Goal: Use online tool/utility: Use online tool/utility

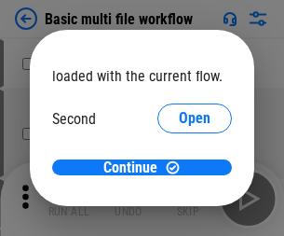
click at [179, 168] on span "Open" at bounding box center [195, 175] width 32 height 15
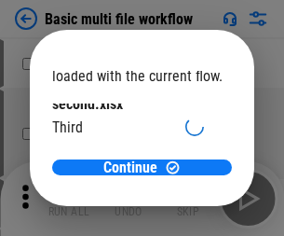
scroll to position [53, 0]
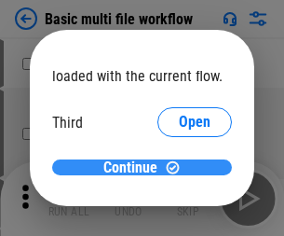
click at [135, 168] on span "Continue" at bounding box center [130, 167] width 54 height 15
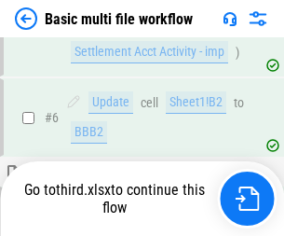
scroll to position [779, 0]
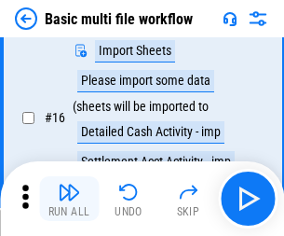
click at [69, 198] on img "button" at bounding box center [69, 192] width 22 height 22
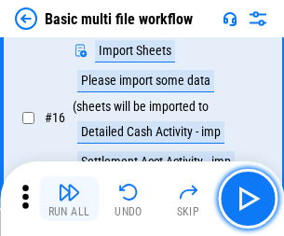
scroll to position [1239, 0]
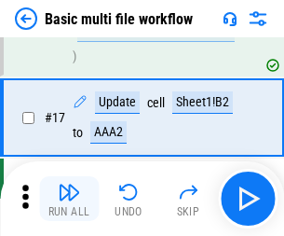
click at [69, 198] on img "button" at bounding box center [69, 192] width 22 height 22
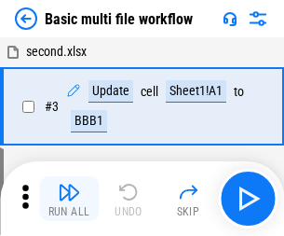
click at [69, 198] on img "button" at bounding box center [69, 192] width 22 height 22
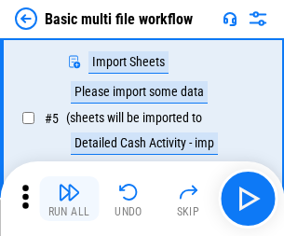
click at [69, 198] on img "button" at bounding box center [69, 192] width 22 height 22
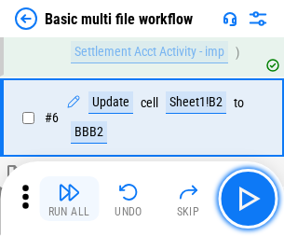
click at [69, 198] on img "button" at bounding box center [69, 192] width 22 height 22
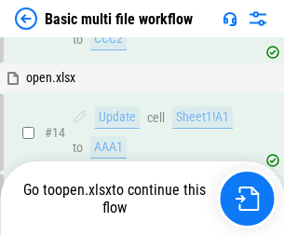
scroll to position [1108, 0]
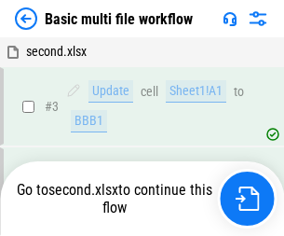
scroll to position [198, 0]
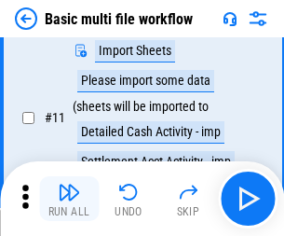
click at [69, 198] on img "button" at bounding box center [69, 192] width 22 height 22
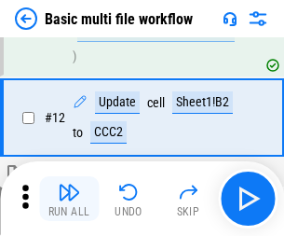
click at [69, 198] on img "button" at bounding box center [69, 192] width 22 height 22
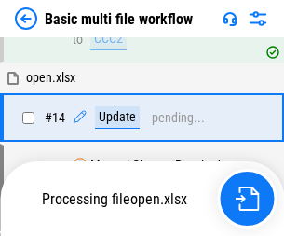
scroll to position [1108, 0]
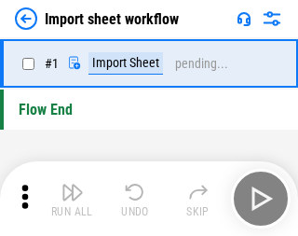
click at [69, 198] on img "button" at bounding box center [72, 192] width 22 height 22
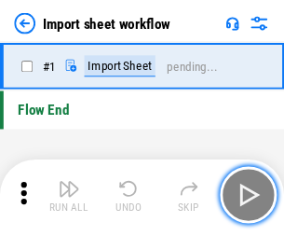
scroll to position [7, 0]
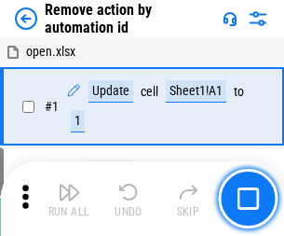
scroll to position [69, 0]
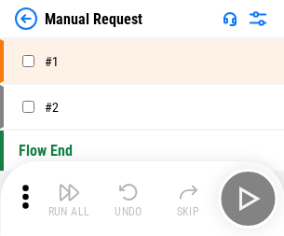
click at [69, 198] on img "button" at bounding box center [69, 192] width 22 height 22
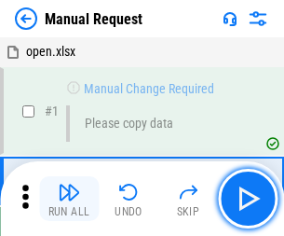
scroll to position [63, 0]
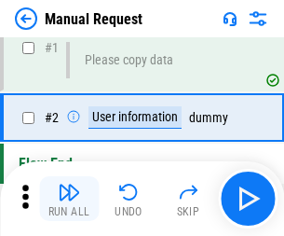
click at [69, 198] on img "button" at bounding box center [69, 192] width 22 height 22
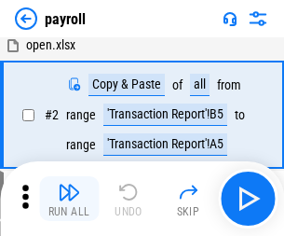
click at [69, 198] on img "button" at bounding box center [69, 192] width 22 height 22
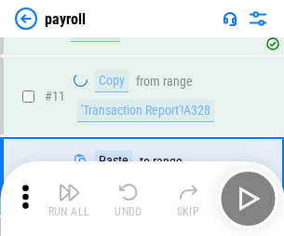
scroll to position [230, 0]
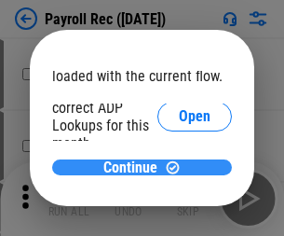
click at [135, 167] on span "Continue" at bounding box center [130, 167] width 54 height 15
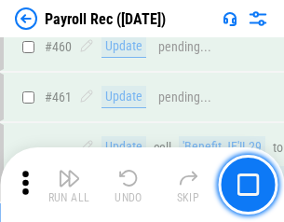
scroll to position [9924, 0]
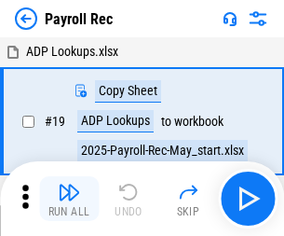
click at [69, 198] on img "button" at bounding box center [69, 192] width 22 height 22
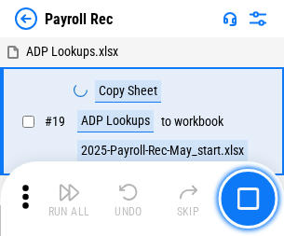
scroll to position [114, 0]
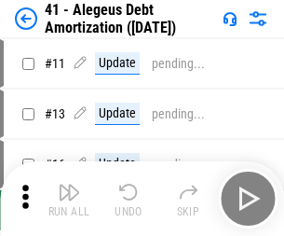
click at [69, 198] on img "button" at bounding box center [69, 192] width 22 height 22
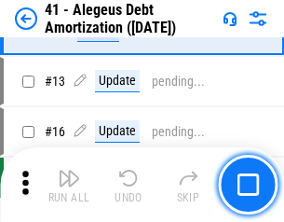
scroll to position [230, 0]
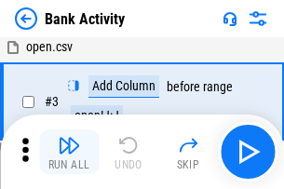
click at [69, 152] on img "button" at bounding box center [69, 145] width 22 height 22
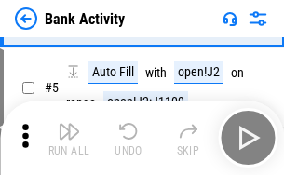
scroll to position [99, 0]
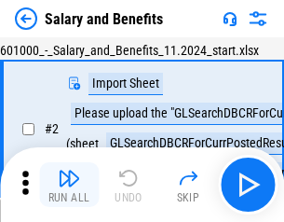
click at [69, 184] on img "button" at bounding box center [69, 178] width 22 height 22
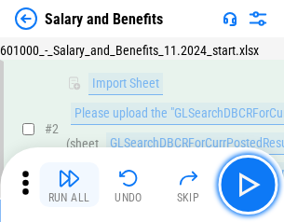
scroll to position [135, 0]
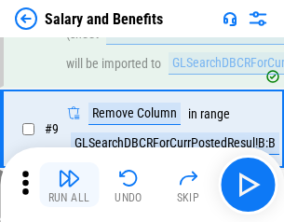
click at [69, 184] on img "button" at bounding box center [69, 178] width 22 height 22
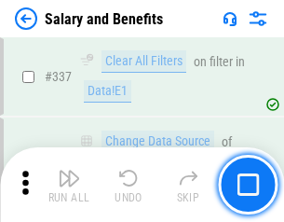
scroll to position [8719, 0]
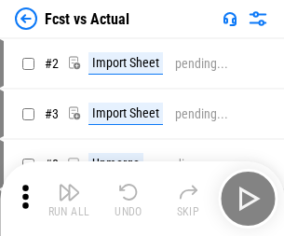
click at [69, 184] on img "button" at bounding box center [69, 192] width 22 height 22
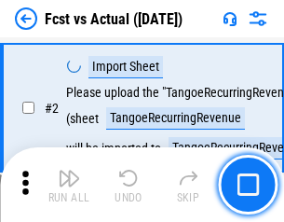
scroll to position [174, 0]
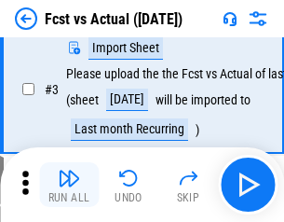
click at [69, 184] on img "button" at bounding box center [69, 178] width 22 height 22
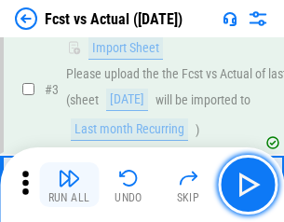
scroll to position [279, 0]
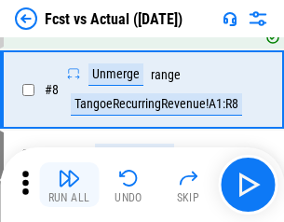
click at [69, 184] on img "button" at bounding box center [69, 178] width 22 height 22
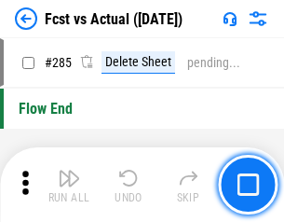
scroll to position [8813, 0]
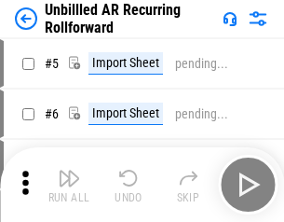
click at [69, 184] on img "button" at bounding box center [69, 178] width 22 height 22
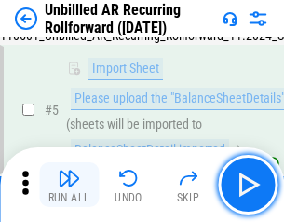
scroll to position [175, 0]
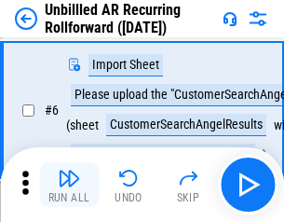
click at [69, 184] on img "button" at bounding box center [69, 178] width 22 height 22
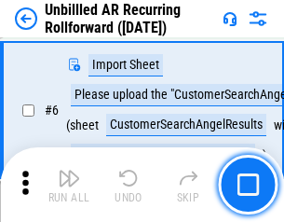
scroll to position [300, 0]
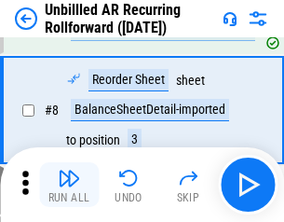
click at [69, 184] on img "button" at bounding box center [69, 178] width 22 height 22
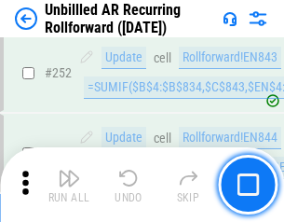
scroll to position [6325, 0]
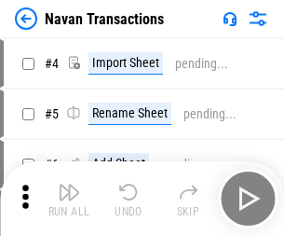
click at [69, 184] on img "button" at bounding box center [69, 192] width 22 height 22
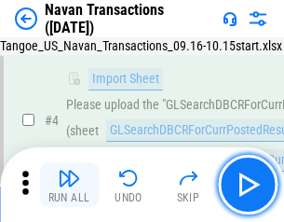
scroll to position [160, 0]
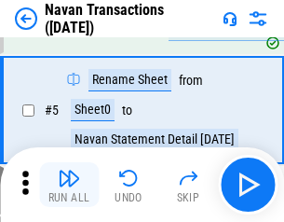
click at [69, 184] on img "button" at bounding box center [69, 178] width 22 height 22
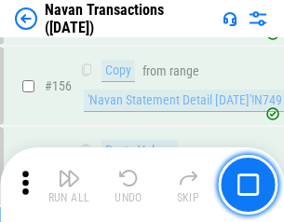
scroll to position [6038, 0]
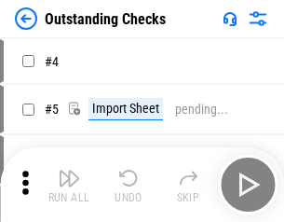
click at [69, 184] on img "button" at bounding box center [69, 178] width 22 height 22
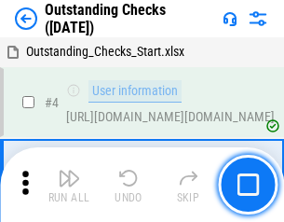
scroll to position [195, 0]
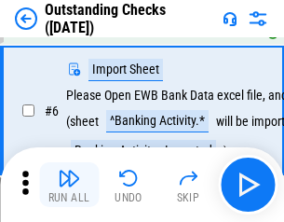
click at [69, 184] on img "button" at bounding box center [69, 178] width 22 height 22
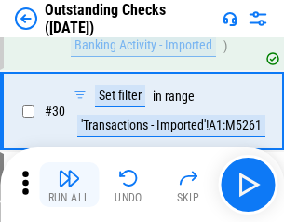
click at [69, 184] on img "button" at bounding box center [69, 178] width 22 height 22
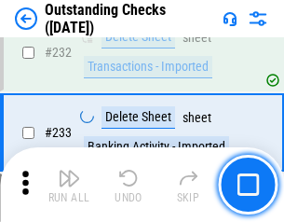
scroll to position [5655, 0]
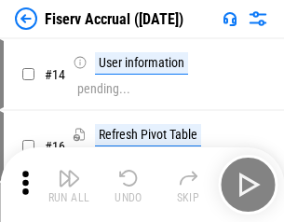
click at [69, 184] on img "button" at bounding box center [69, 178] width 22 height 22
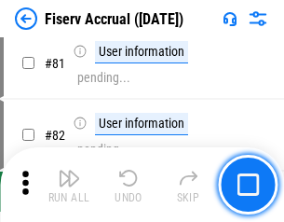
scroll to position [2447, 0]
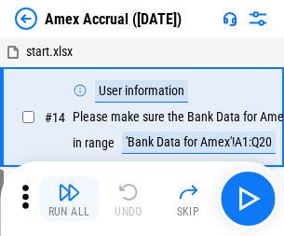
click at [69, 184] on img "button" at bounding box center [69, 192] width 22 height 22
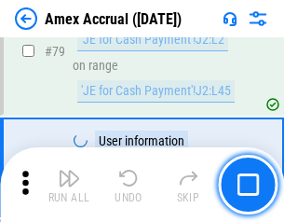
scroll to position [2417, 0]
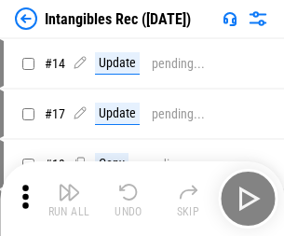
click at [69, 198] on img "button" at bounding box center [69, 192] width 22 height 22
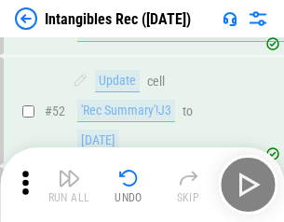
scroll to position [725, 0]
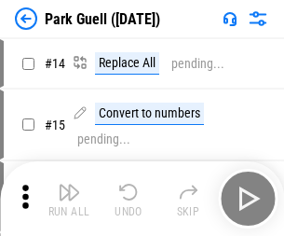
click at [69, 184] on img "button" at bounding box center [69, 192] width 22 height 22
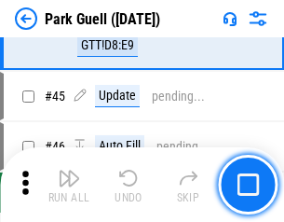
scroll to position [2329, 0]
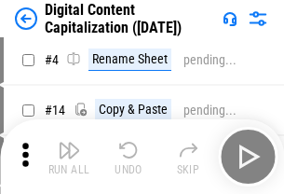
click at [69, 156] on img "button" at bounding box center [69, 150] width 22 height 22
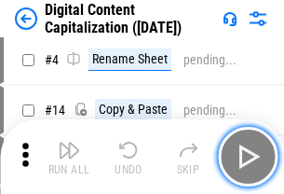
scroll to position [174, 0]
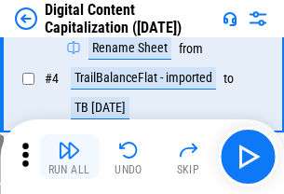
click at [69, 156] on img "button" at bounding box center [69, 150] width 22 height 22
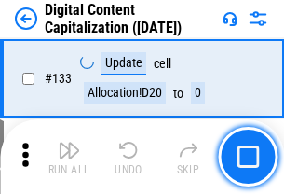
scroll to position [1975, 0]
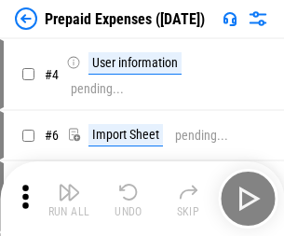
click at [69, 184] on img "button" at bounding box center [69, 192] width 22 height 22
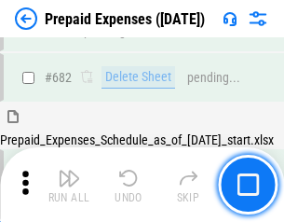
scroll to position [5120, 0]
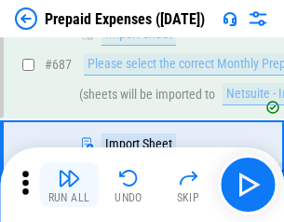
click at [69, 184] on img "button" at bounding box center [69, 178] width 22 height 22
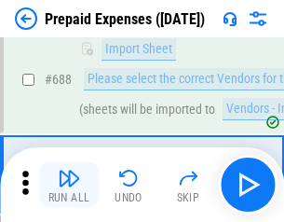
click at [69, 184] on img "button" at bounding box center [69, 178] width 22 height 22
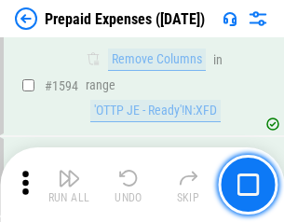
scroll to position [18131, 0]
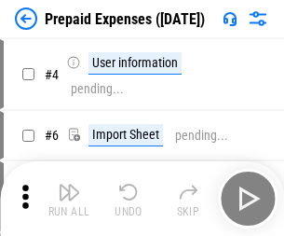
click at [69, 198] on img "button" at bounding box center [69, 192] width 22 height 22
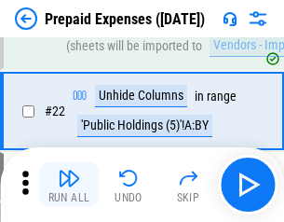
click at [69, 184] on img "button" at bounding box center [69, 178] width 22 height 22
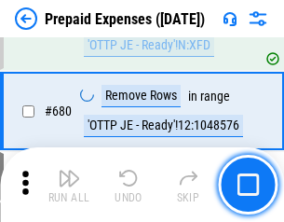
scroll to position [6485, 0]
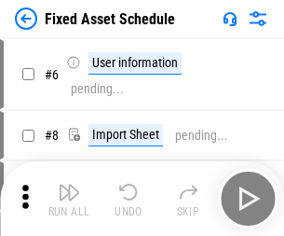
click at [69, 198] on img "button" at bounding box center [69, 192] width 22 height 22
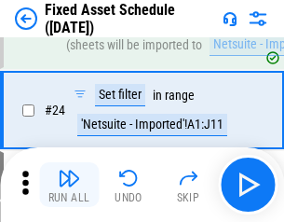
click at [69, 184] on img "button" at bounding box center [69, 178] width 22 height 22
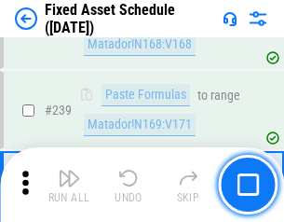
scroll to position [5768, 0]
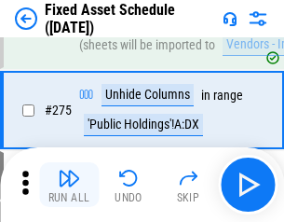
click at [69, 184] on img "button" at bounding box center [69, 178] width 22 height 22
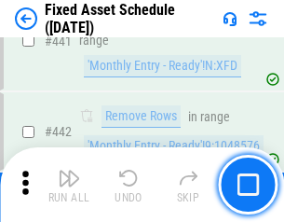
scroll to position [8325, 0]
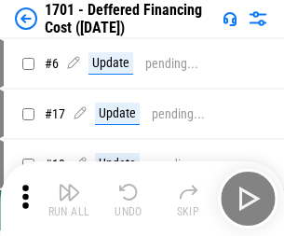
click at [69, 198] on img "button" at bounding box center [69, 192] width 22 height 22
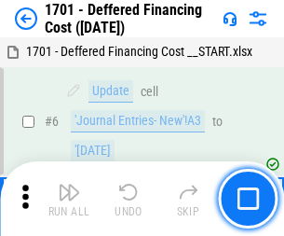
scroll to position [223, 0]
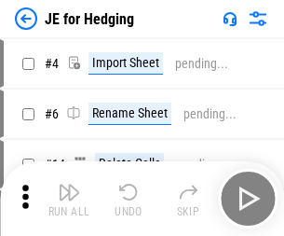
click at [69, 184] on img "button" at bounding box center [69, 192] width 22 height 22
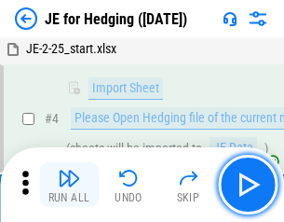
scroll to position [105, 0]
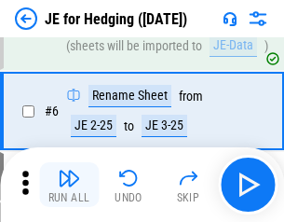
click at [69, 184] on img "button" at bounding box center [69, 178] width 22 height 22
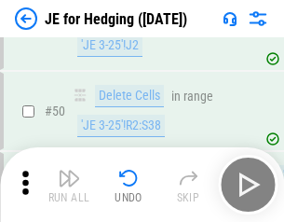
scroll to position [1206, 0]
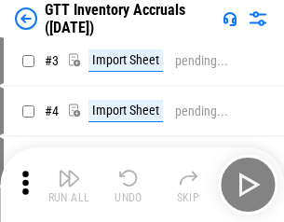
click at [69, 184] on img "button" at bounding box center [69, 178] width 22 height 22
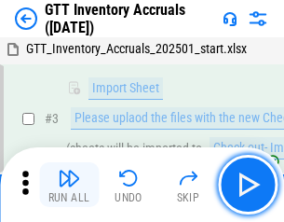
scroll to position [120, 0]
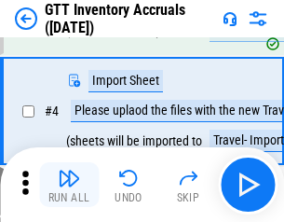
click at [69, 184] on img "button" at bounding box center [69, 178] width 22 height 22
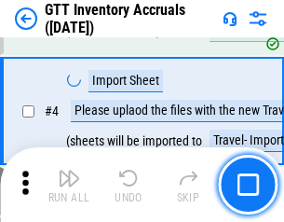
scroll to position [215, 0]
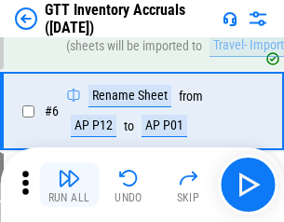
click at [69, 184] on img "button" at bounding box center [69, 178] width 22 height 22
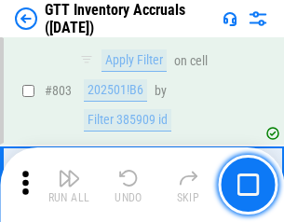
scroll to position [14135, 0]
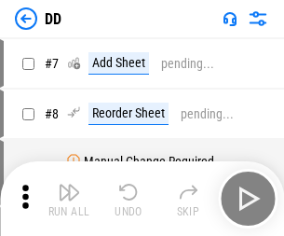
click at [69, 198] on img "button" at bounding box center [69, 192] width 22 height 22
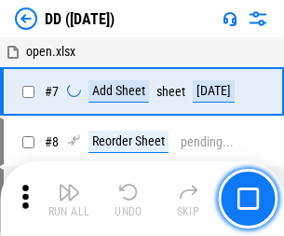
scroll to position [180, 0]
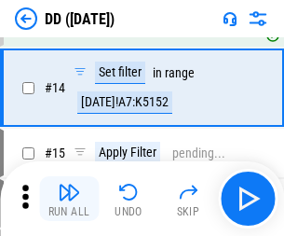
click at [69, 198] on img "button" at bounding box center [69, 192] width 22 height 22
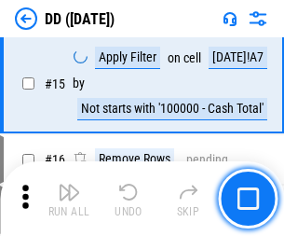
scroll to position [479, 0]
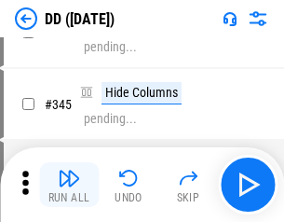
click at [69, 184] on img "button" at bounding box center [69, 178] width 22 height 22
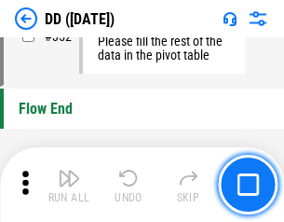
scroll to position [8913, 0]
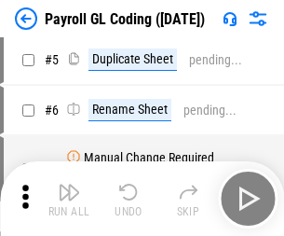
click at [69, 198] on img "button" at bounding box center [69, 192] width 22 height 22
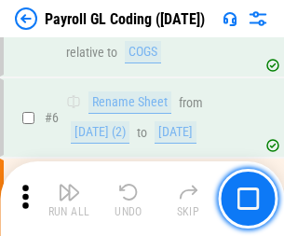
scroll to position [223, 0]
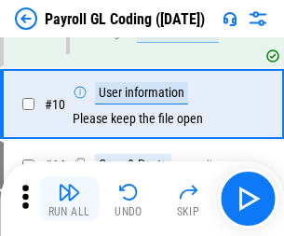
click at [69, 198] on img "button" at bounding box center [69, 192] width 22 height 22
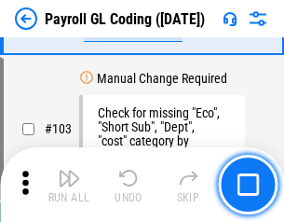
scroll to position [4369, 0]
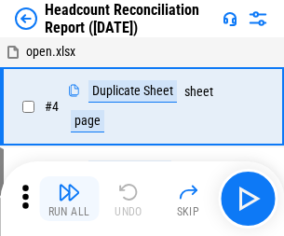
click at [69, 198] on img "button" at bounding box center [69, 192] width 22 height 22
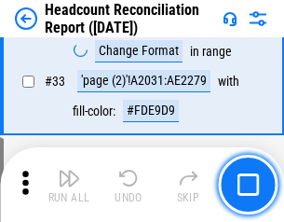
scroll to position [1714, 0]
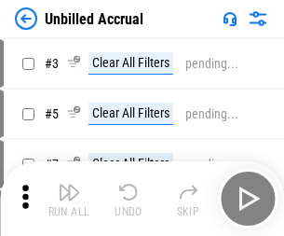
click at [69, 198] on img "button" at bounding box center [69, 192] width 22 height 22
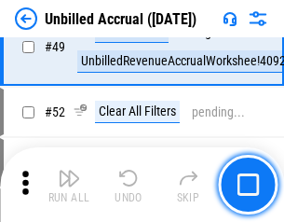
scroll to position [1689, 0]
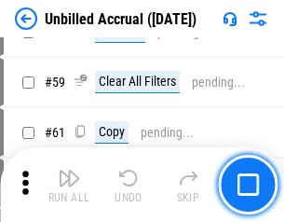
click at [69, 184] on img "button" at bounding box center [69, 178] width 22 height 22
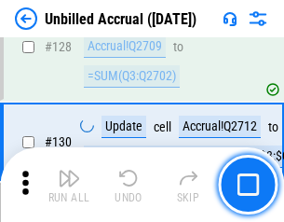
scroll to position [5547, 0]
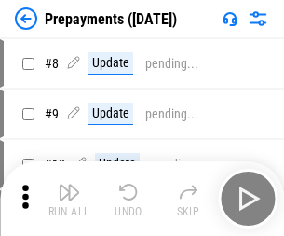
click at [69, 198] on img "button" at bounding box center [69, 192] width 22 height 22
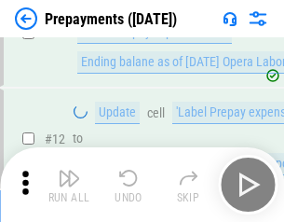
scroll to position [116, 0]
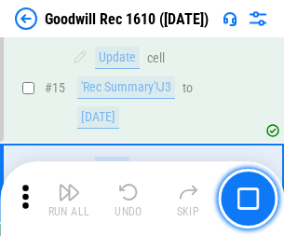
scroll to position [318, 0]
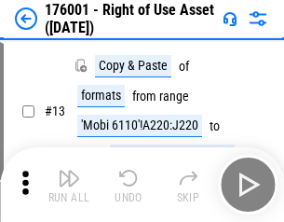
scroll to position [120, 0]
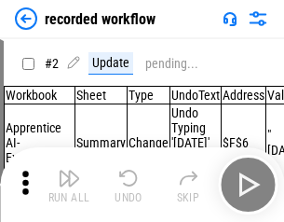
click at [69, 184] on img "button" at bounding box center [69, 178] width 22 height 22
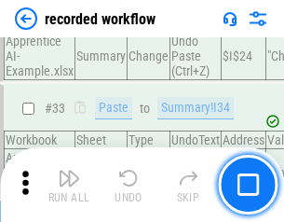
scroll to position [5821, 0]
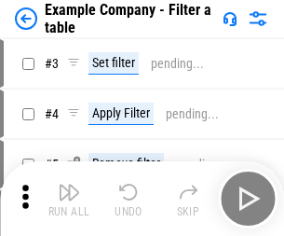
click at [69, 198] on img "button" at bounding box center [69, 192] width 22 height 22
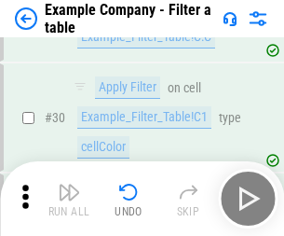
scroll to position [1704, 0]
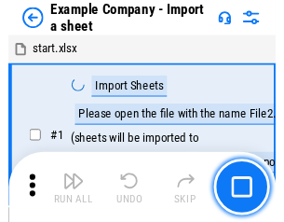
scroll to position [156, 0]
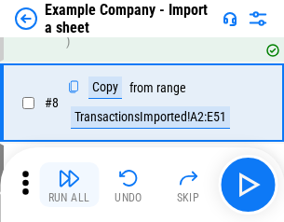
click at [69, 184] on img "button" at bounding box center [69, 178] width 22 height 22
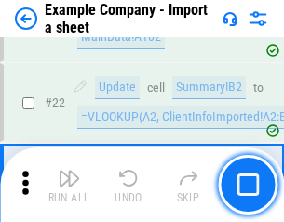
scroll to position [412, 0]
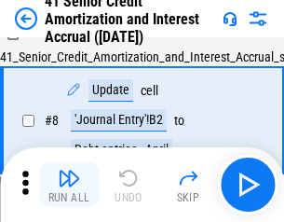
click at [69, 184] on img "button" at bounding box center [69, 178] width 22 height 22
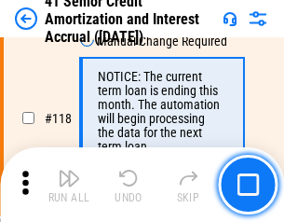
scroll to position [1757, 0]
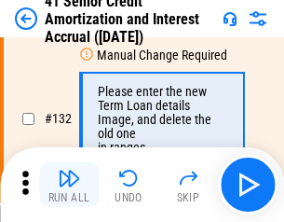
click at [69, 184] on img "button" at bounding box center [69, 178] width 22 height 22
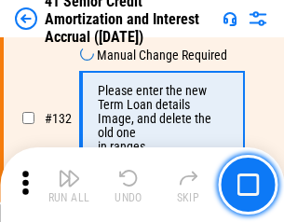
scroll to position [1946, 0]
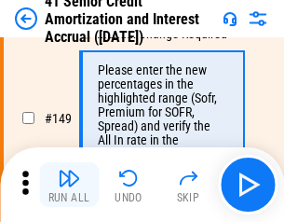
click at [69, 184] on img "button" at bounding box center [69, 178] width 22 height 22
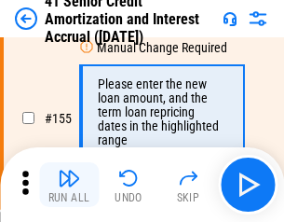
click at [69, 184] on img "button" at bounding box center [69, 178] width 22 height 22
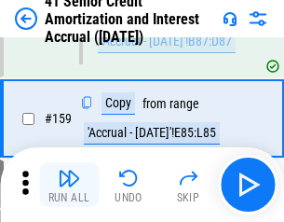
click at [69, 184] on img "button" at bounding box center [69, 178] width 22 height 22
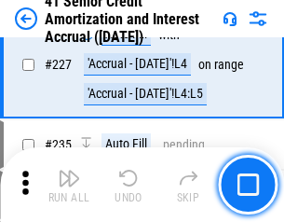
scroll to position [4171, 0]
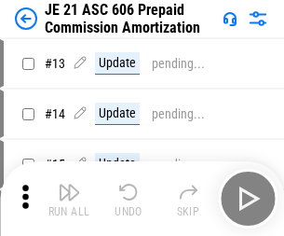
click at [69, 184] on img "button" at bounding box center [69, 192] width 22 height 22
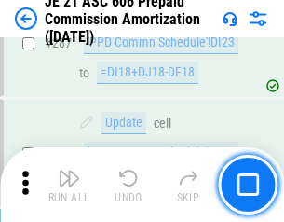
scroll to position [3427, 0]
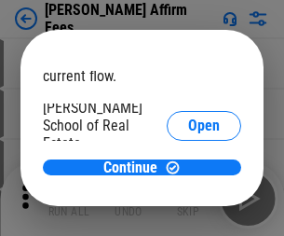
click at [188, 216] on span "Open" at bounding box center [204, 223] width 32 height 15
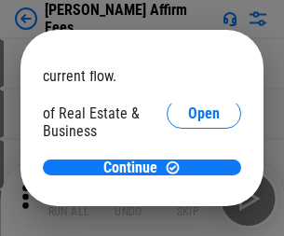
click at [188, 195] on span "Open" at bounding box center [204, 202] width 32 height 15
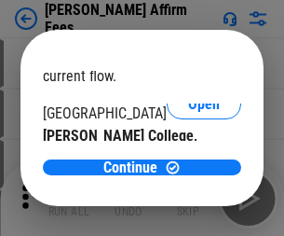
click at [188, 174] on span "Open" at bounding box center [204, 181] width 32 height 15
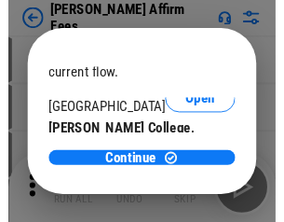
scroll to position [292, 0]
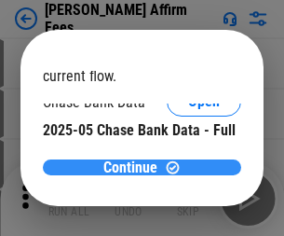
click at [135, 167] on span "Continue" at bounding box center [130, 167] width 54 height 15
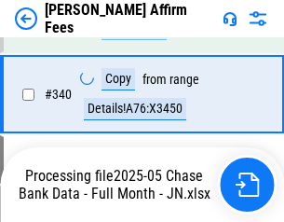
scroll to position [4029, 0]
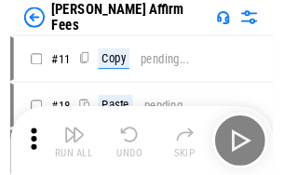
scroll to position [19, 0]
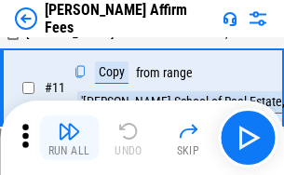
click at [69, 138] on img "button" at bounding box center [69, 131] width 22 height 22
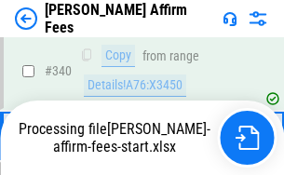
scroll to position [4052, 0]
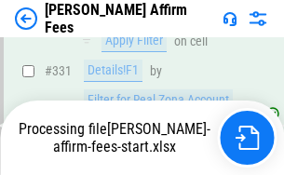
scroll to position [4052, 0]
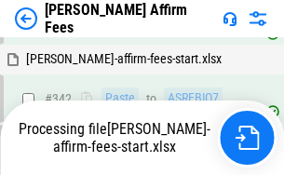
scroll to position [4255, 0]
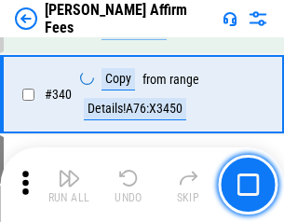
scroll to position [4029, 0]
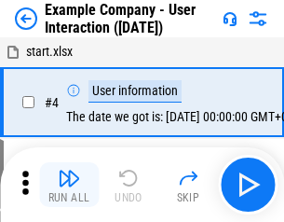
click at [69, 184] on img "button" at bounding box center [69, 178] width 22 height 22
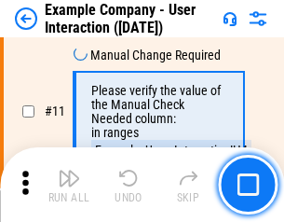
scroll to position [403, 0]
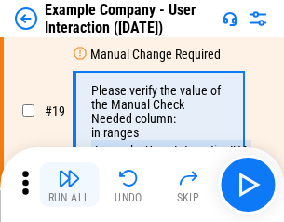
click at [69, 184] on img "button" at bounding box center [69, 178] width 22 height 22
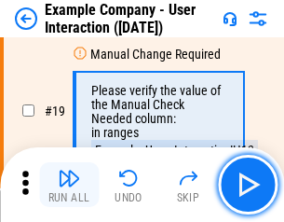
click at [69, 184] on img "button" at bounding box center [69, 178] width 22 height 22
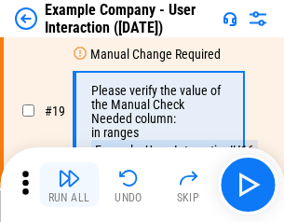
click at [69, 184] on img "button" at bounding box center [69, 178] width 22 height 22
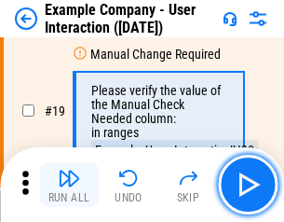
click at [69, 184] on img "button" at bounding box center [69, 178] width 22 height 22
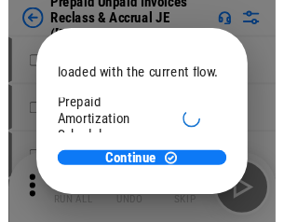
scroll to position [111, 0]
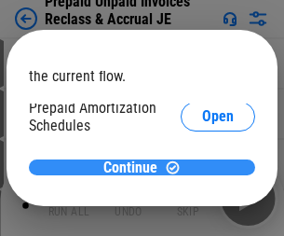
click at [135, 167] on span "Continue" at bounding box center [130, 167] width 54 height 15
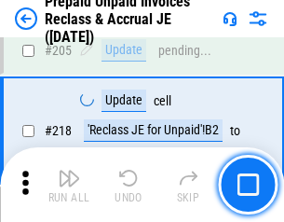
scroll to position [2414, 0]
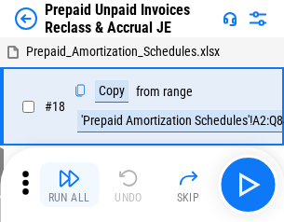
click at [69, 184] on img "button" at bounding box center [69, 178] width 22 height 22
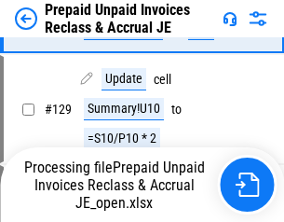
scroll to position [1330, 0]
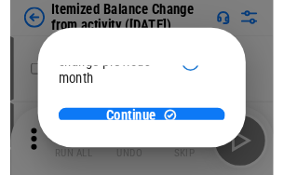
scroll to position [136, 0]
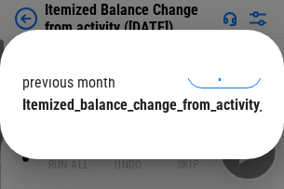
click at [135, 135] on span "Continue" at bounding box center [130, 142] width 54 height 15
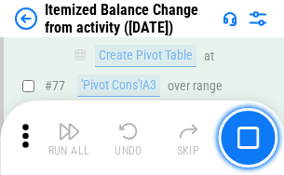
scroll to position [1820, 0]
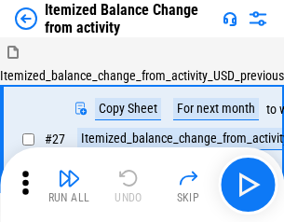
scroll to position [29, 0]
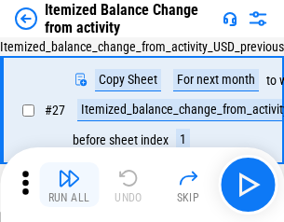
click at [69, 184] on img "button" at bounding box center [69, 178] width 22 height 22
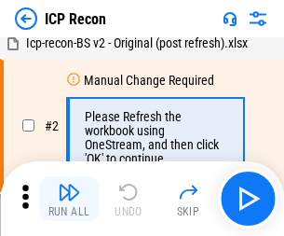
click at [69, 198] on img "button" at bounding box center [69, 192] width 22 height 22
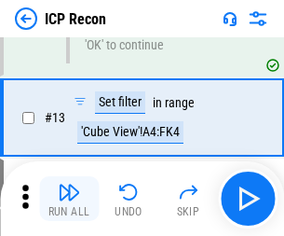
click at [69, 198] on img "button" at bounding box center [69, 192] width 22 height 22
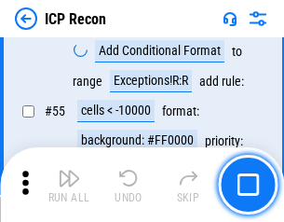
scroll to position [1623, 0]
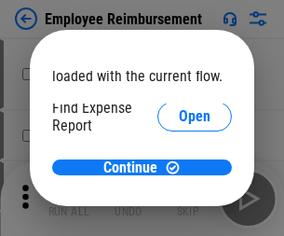
click at [179, 216] on span "Open" at bounding box center [195, 223] width 32 height 15
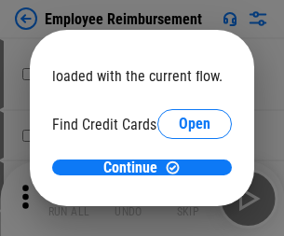
scroll to position [109, 0]
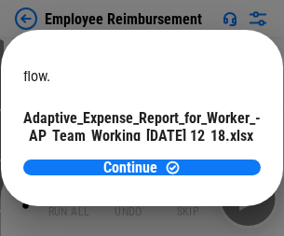
click at [208, 156] on span "Open" at bounding box center [224, 163] width 32 height 15
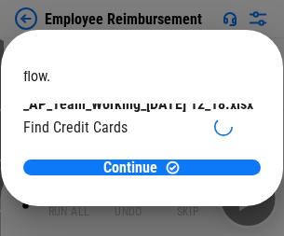
scroll to position [194, 0]
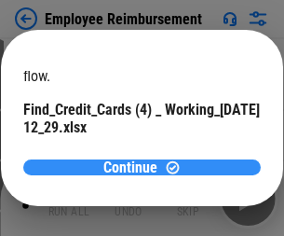
click at [135, 167] on span "Continue" at bounding box center [130, 167] width 54 height 15
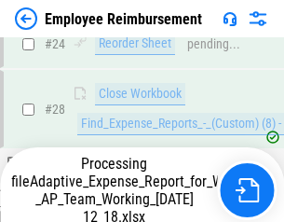
scroll to position [871, 0]
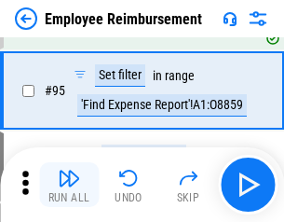
click at [69, 184] on img "button" at bounding box center [69, 178] width 22 height 22
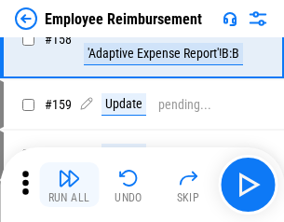
click at [69, 184] on img "button" at bounding box center [69, 178] width 22 height 22
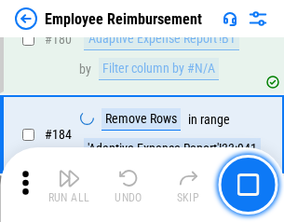
scroll to position [4733, 0]
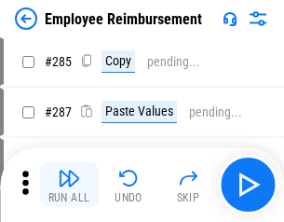
click at [69, 184] on img "button" at bounding box center [69, 178] width 22 height 22
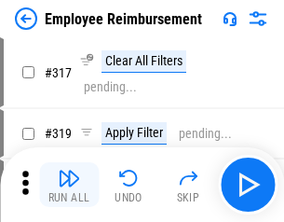
click at [69, 184] on img "button" at bounding box center [69, 178] width 22 height 22
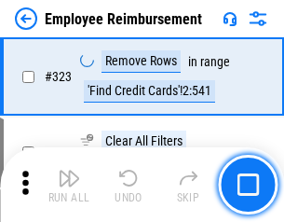
scroll to position [9571, 0]
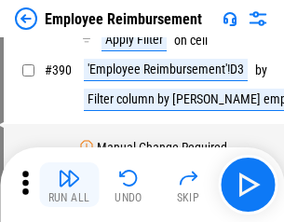
click at [69, 184] on img "button" at bounding box center [69, 178] width 22 height 22
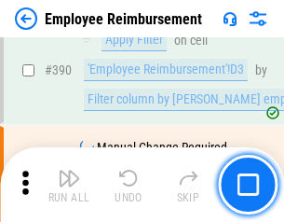
click at [69, 184] on img "button" at bounding box center [69, 178] width 22 height 22
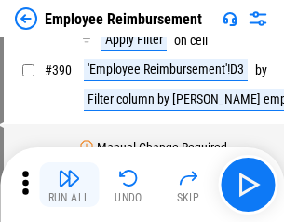
click at [69, 184] on img "button" at bounding box center [69, 178] width 22 height 22
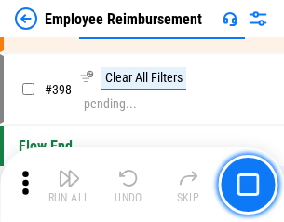
click at [69, 184] on img "button" at bounding box center [69, 178] width 22 height 22
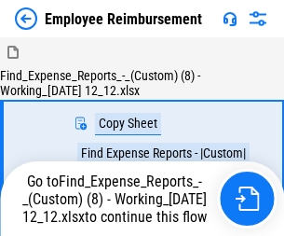
scroll to position [63, 0]
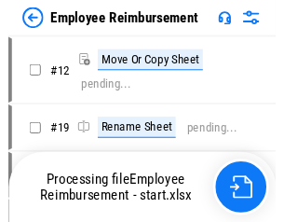
scroll to position [63, 0]
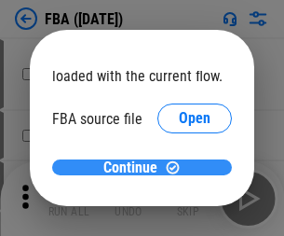
click at [135, 168] on span "Continue" at bounding box center [130, 167] width 54 height 15
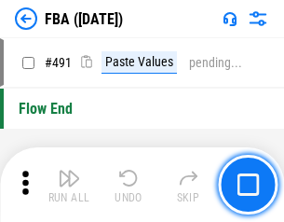
scroll to position [13933, 0]
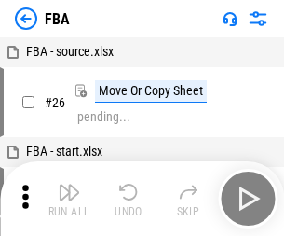
scroll to position [19, 0]
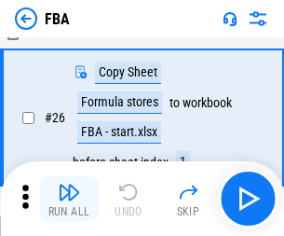
click at [69, 198] on img "button" at bounding box center [69, 192] width 22 height 22
